Goal: Information Seeking & Learning: Learn about a topic

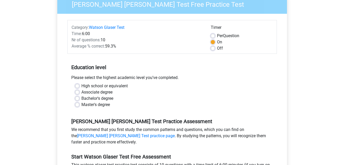
scroll to position [52, 0]
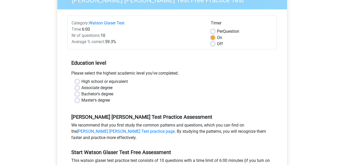
click at [82, 93] on label "Bachelor's degree" at bounding box center [97, 94] width 32 height 6
click at [79, 93] on input "Bachelor's degree" at bounding box center [77, 93] width 4 height 5
radio input "true"
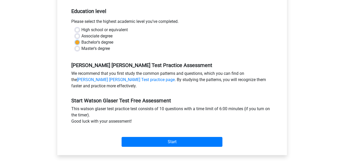
scroll to position [104, 0]
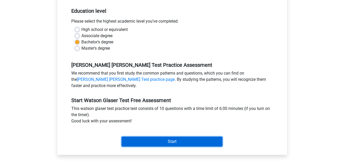
click at [171, 142] on input "Start" at bounding box center [172, 141] width 101 height 10
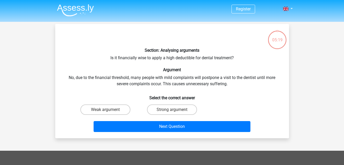
click at [174, 109] on input "Strong argument" at bounding box center [173, 110] width 3 height 3
radio input "true"
click at [174, 109] on input "Strong argument" at bounding box center [173, 110] width 3 height 3
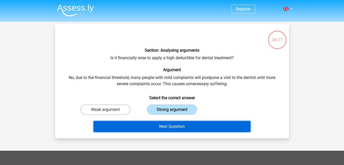
click at [169, 125] on button "Next Question" at bounding box center [172, 126] width 157 height 11
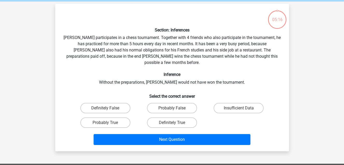
scroll to position [24, 0]
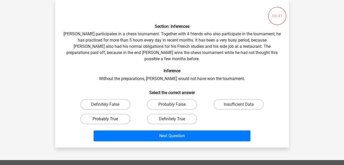
click at [99, 114] on label "Probably True" at bounding box center [105, 119] width 50 height 10
click at [105, 119] on input "Probably True" at bounding box center [106, 120] width 3 height 3
radio input "true"
click at [175, 114] on label "Definitely True" at bounding box center [172, 119] width 50 height 10
click at [175, 119] on input "Definitely True" at bounding box center [173, 120] width 3 height 3
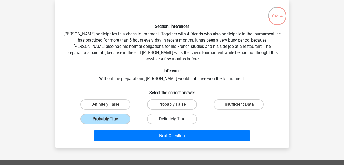
radio input "true"
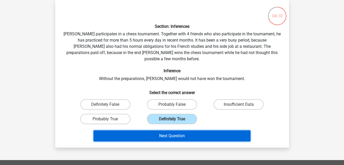
click at [169, 131] on button "Next Question" at bounding box center [172, 135] width 157 height 11
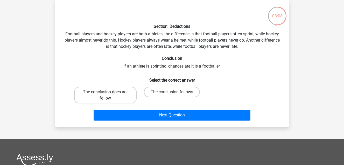
click at [109, 97] on label "The conclusion does not follow" at bounding box center [105, 95] width 62 height 17
click at [109, 95] on input "The conclusion does not follow" at bounding box center [106, 93] width 3 height 3
radio input "true"
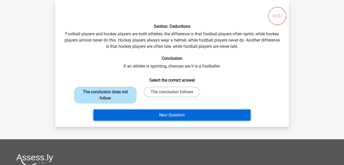
click at [166, 116] on button "Next Question" at bounding box center [172, 114] width 157 height 11
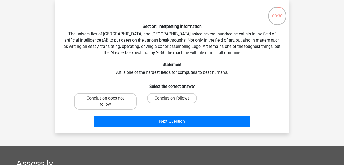
drag, startPoint x: 167, startPoint y: 98, endPoint x: 169, endPoint y: 104, distance: 6.5
click at [169, 100] on label "Conclusion follows" at bounding box center [172, 98] width 50 height 10
click at [172, 100] on input "Conclusion follows" at bounding box center [173, 99] width 3 height 3
radio input "true"
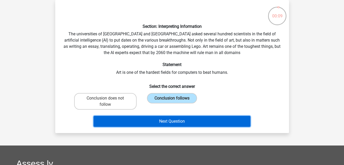
click at [172, 119] on button "Next Question" at bounding box center [172, 121] width 157 height 11
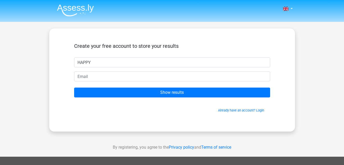
type input "HAPPY"
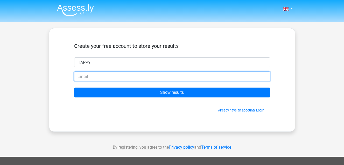
click at [118, 76] on input "email" at bounding box center [172, 76] width 196 height 10
type input "H"
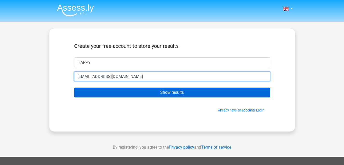
type input "hcokorie@unionbankng.com"
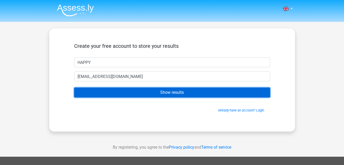
click at [145, 93] on input "Show results" at bounding box center [172, 92] width 196 height 10
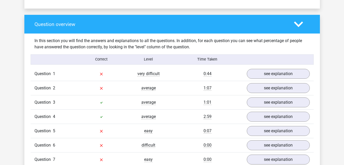
scroll to position [363, 0]
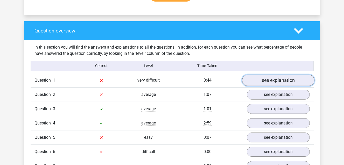
click at [276, 81] on link "see explanation" at bounding box center [278, 79] width 72 height 11
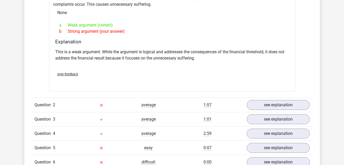
scroll to position [493, 0]
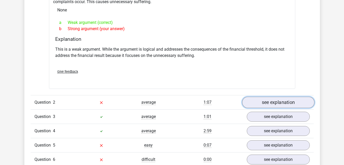
click at [284, 103] on link "see explanation" at bounding box center [278, 102] width 72 height 11
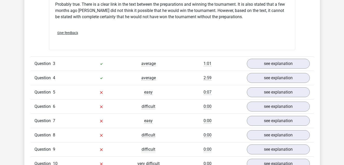
scroll to position [726, 0]
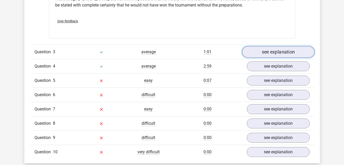
click at [266, 54] on link "see explanation" at bounding box center [278, 51] width 72 height 11
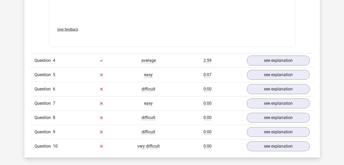
scroll to position [1011, 0]
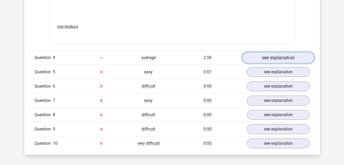
click at [271, 60] on link "see explanation" at bounding box center [278, 57] width 72 height 11
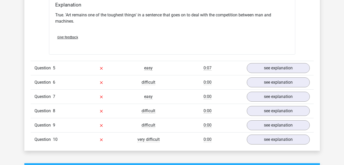
scroll to position [1166, 0]
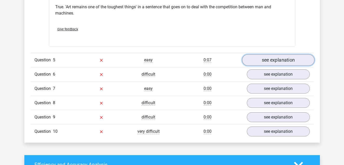
click at [276, 61] on link "see explanation" at bounding box center [278, 59] width 72 height 11
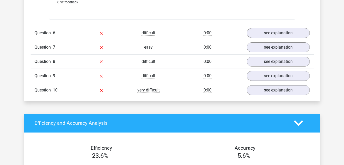
scroll to position [1478, 0]
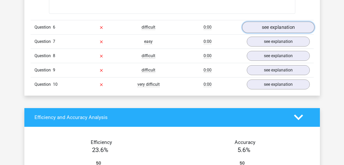
click at [276, 28] on link "see explanation" at bounding box center [278, 27] width 72 height 11
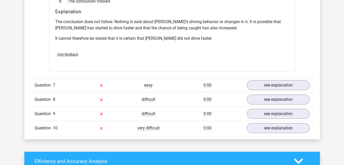
scroll to position [1607, 0]
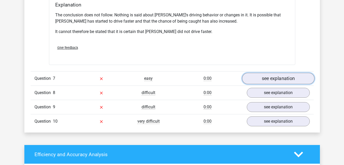
click at [268, 73] on link "see explanation" at bounding box center [278, 78] width 72 height 11
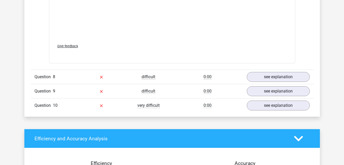
scroll to position [1918, 0]
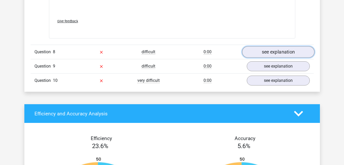
click at [275, 46] on link "see explanation" at bounding box center [278, 51] width 72 height 11
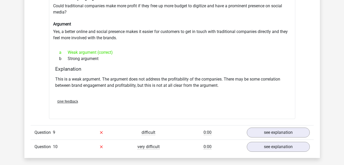
scroll to position [2022, 0]
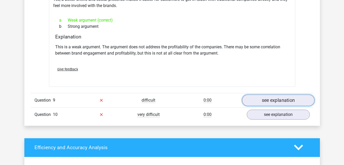
click at [274, 95] on link "see explanation" at bounding box center [278, 99] width 72 height 11
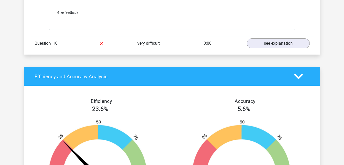
scroll to position [2385, 0]
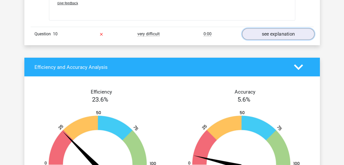
click at [280, 29] on link "see explanation" at bounding box center [278, 33] width 72 height 11
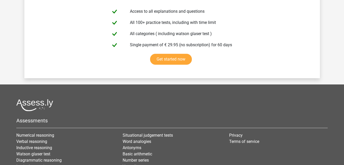
scroll to position [3091, 0]
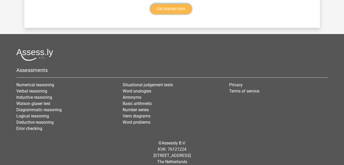
click at [173, 7] on link "Get started now" at bounding box center [171, 8] width 42 height 11
